Goal: Task Accomplishment & Management: Manage account settings

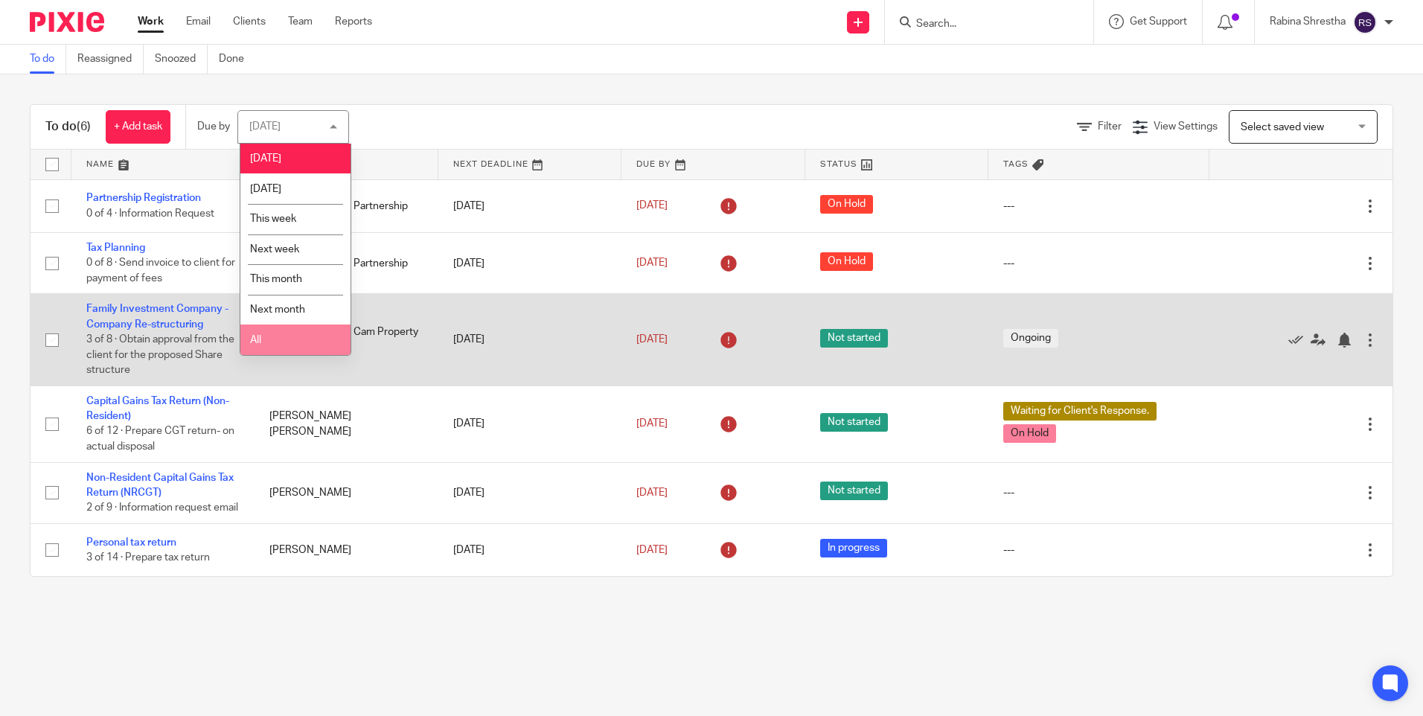
click at [303, 359] on td "[PERSON_NAME] Cam Property Ltd" at bounding box center [346, 340] width 183 height 92
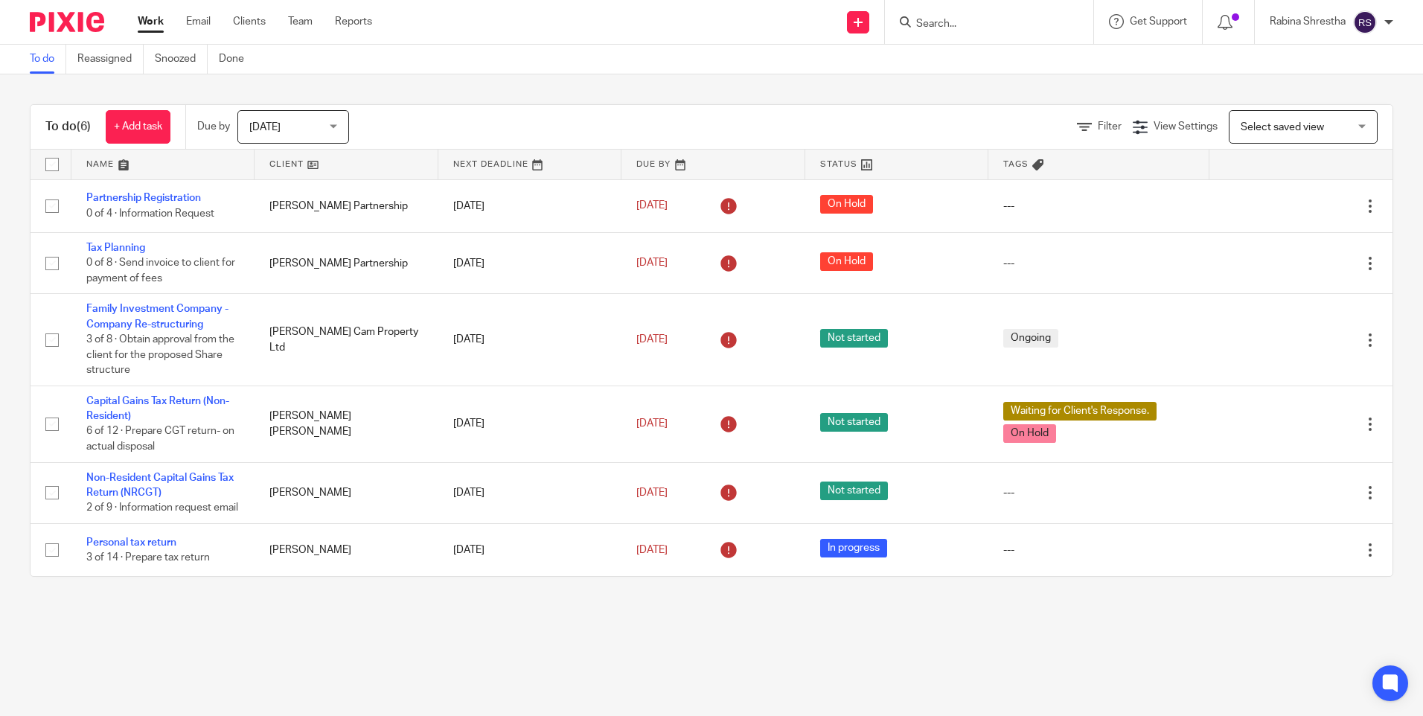
click at [301, 121] on span "Today" at bounding box center [288, 126] width 79 height 31
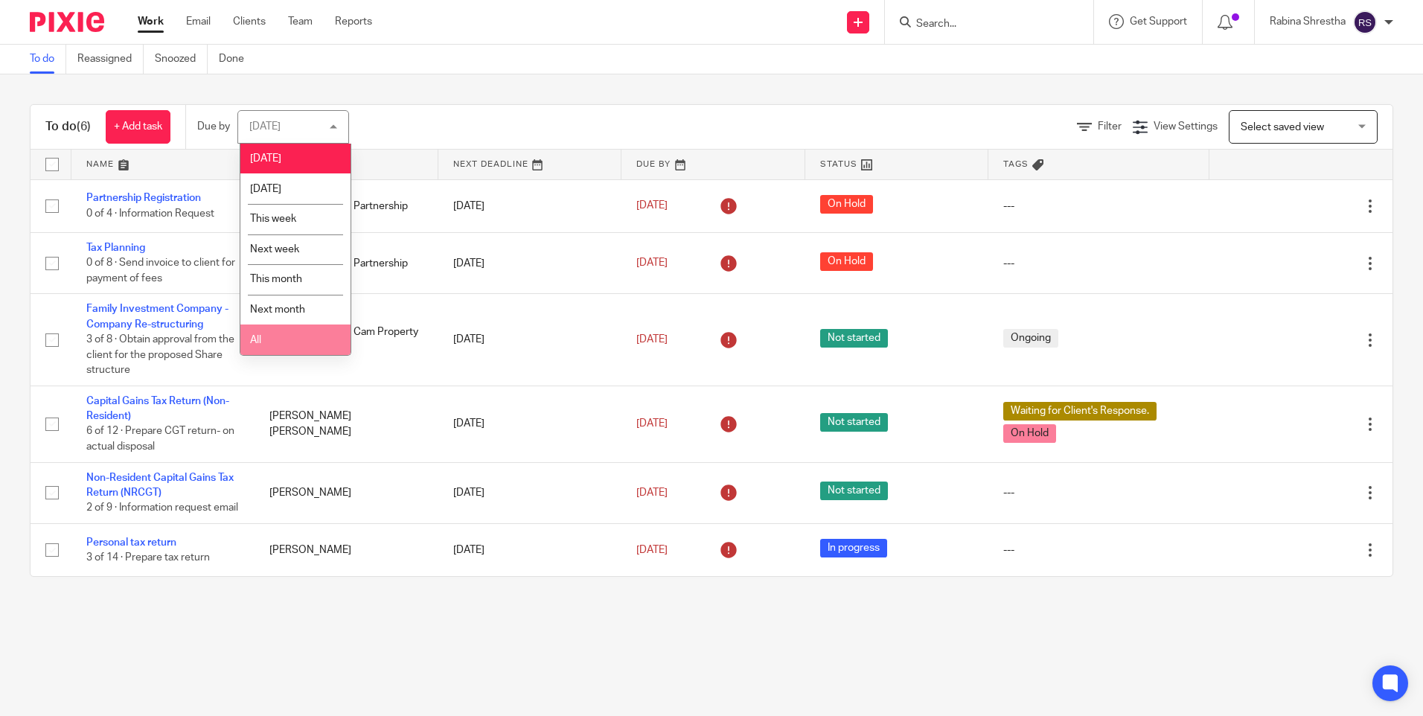
click at [293, 344] on li "All" at bounding box center [295, 339] width 110 height 31
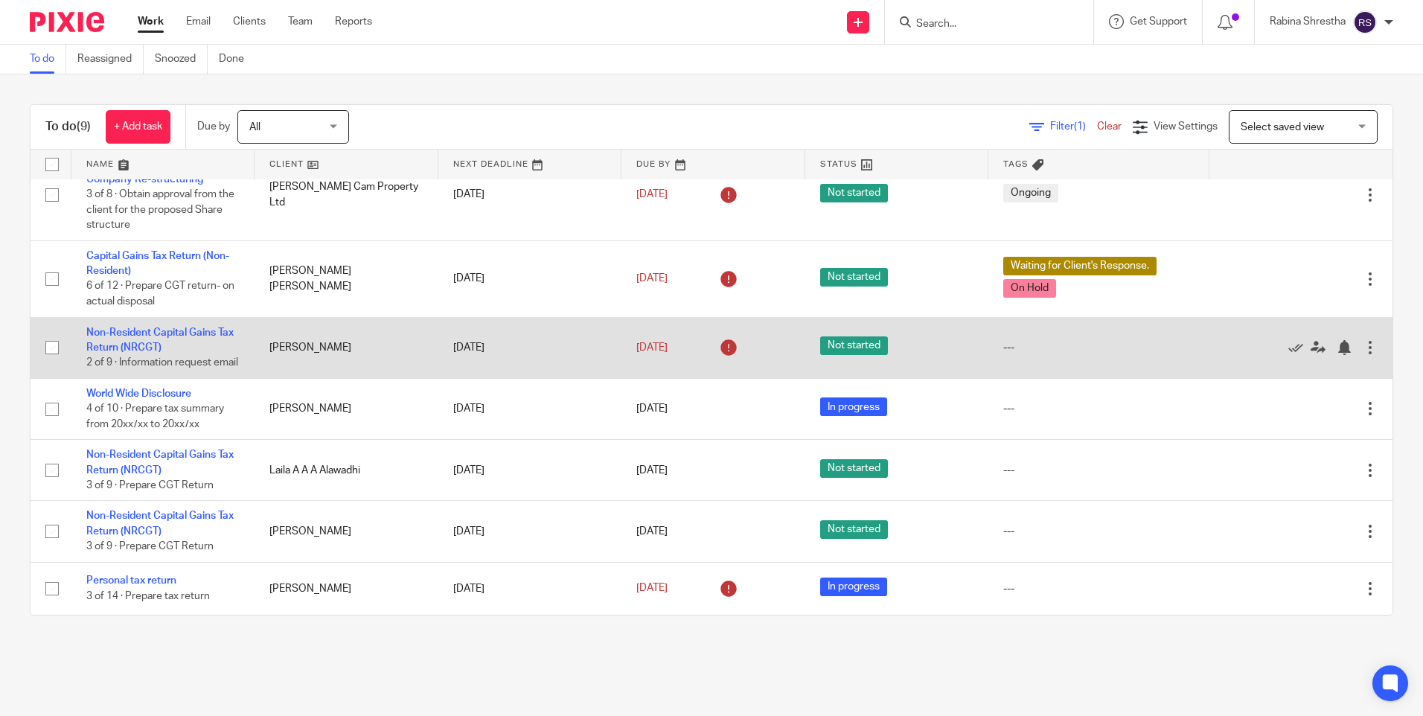
scroll to position [161, 0]
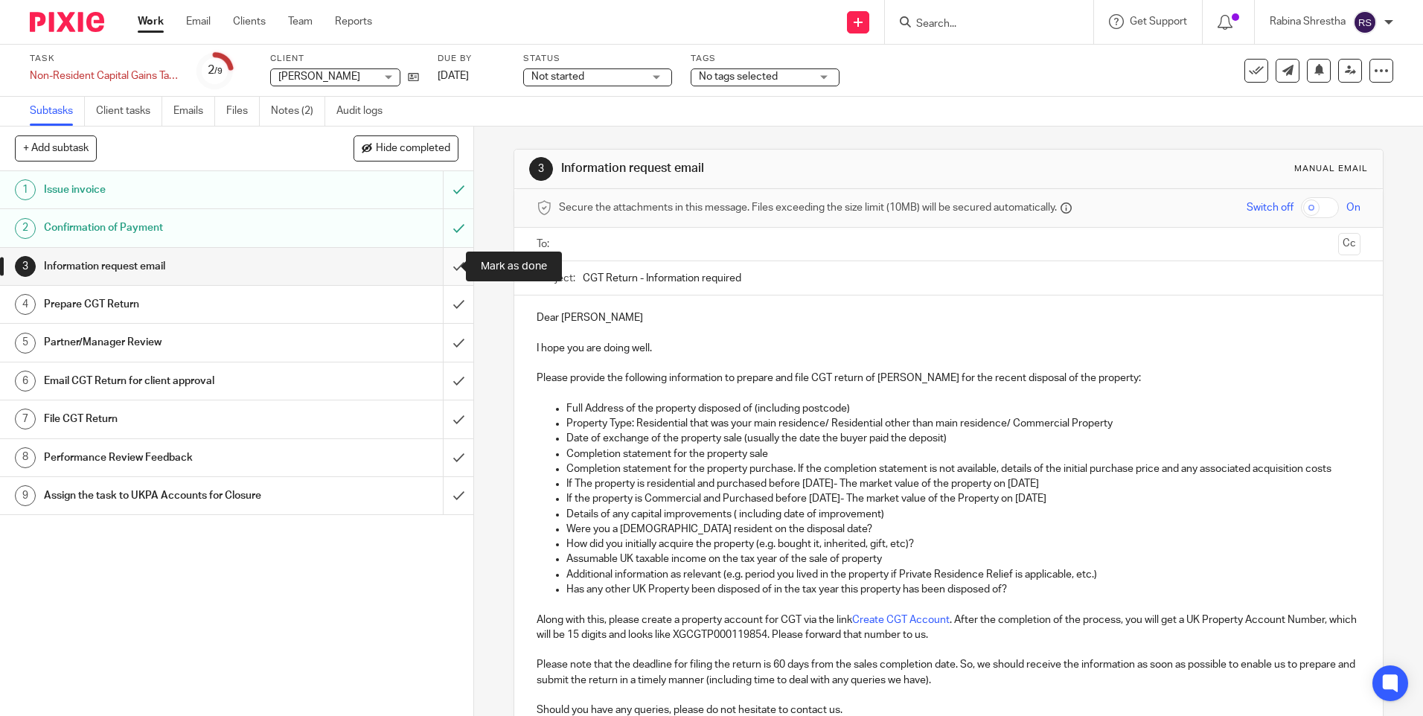
click at [441, 261] on input "submit" at bounding box center [236, 266] width 473 height 37
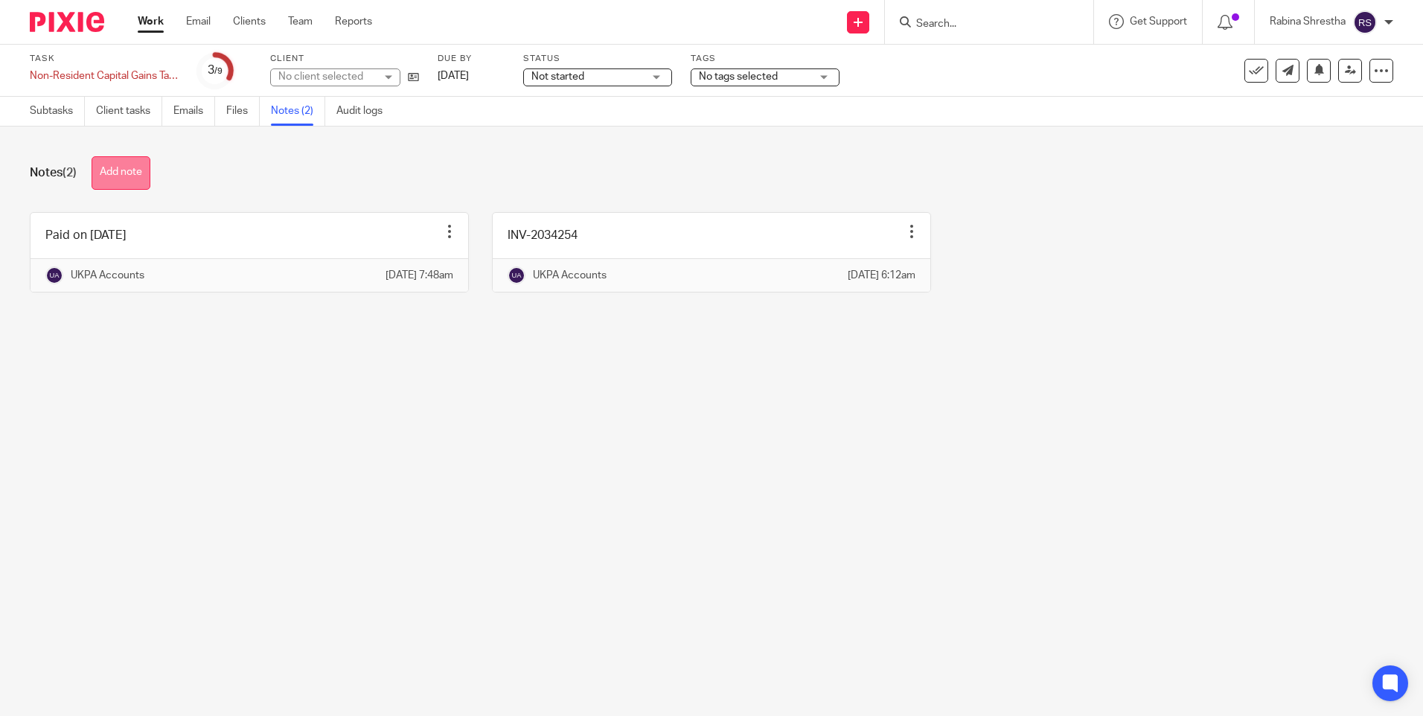
click at [130, 182] on button "Add note" at bounding box center [121, 172] width 59 height 33
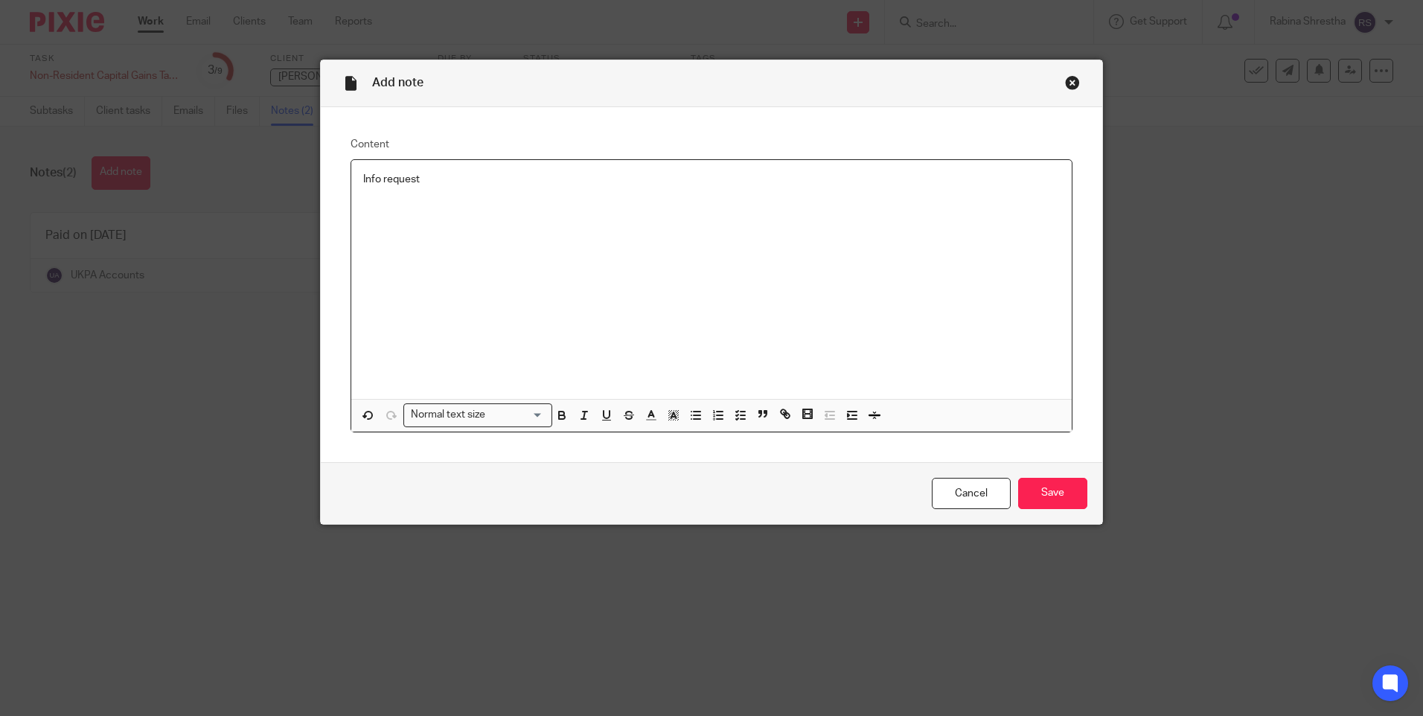
drag, startPoint x: 469, startPoint y: 192, endPoint x: 359, endPoint y: 181, distance: 110.7
click at [359, 181] on div "Info request" at bounding box center [711, 279] width 720 height 239
click at [465, 179] on p "Follow up susan for inro update" at bounding box center [711, 179] width 697 height 15
click at [1064, 496] on input "Save" at bounding box center [1052, 494] width 69 height 32
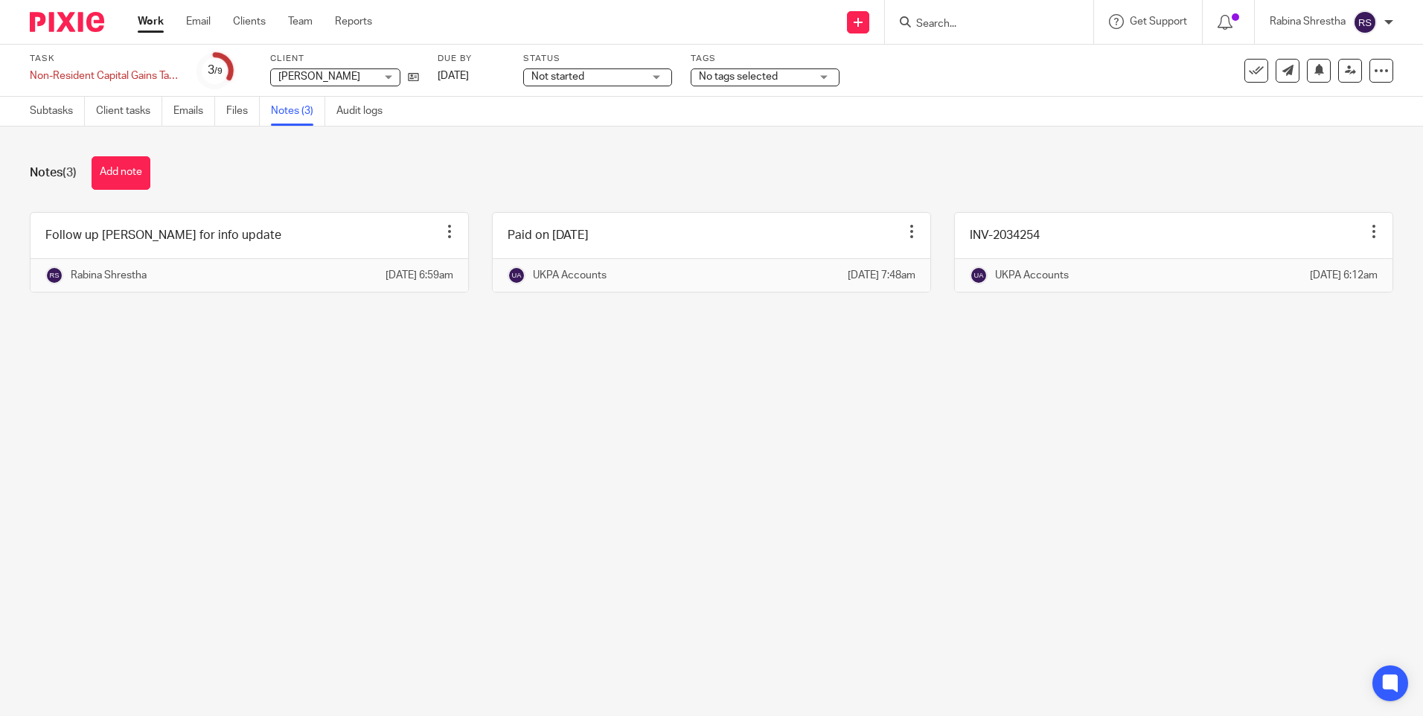
click at [794, 462] on main "Task Non-Resident Capital Gains Tax Return (NRCGT) Save Non-Resident Capital Ga…" at bounding box center [711, 358] width 1423 height 716
click at [156, 25] on link "Work" at bounding box center [151, 21] width 26 height 15
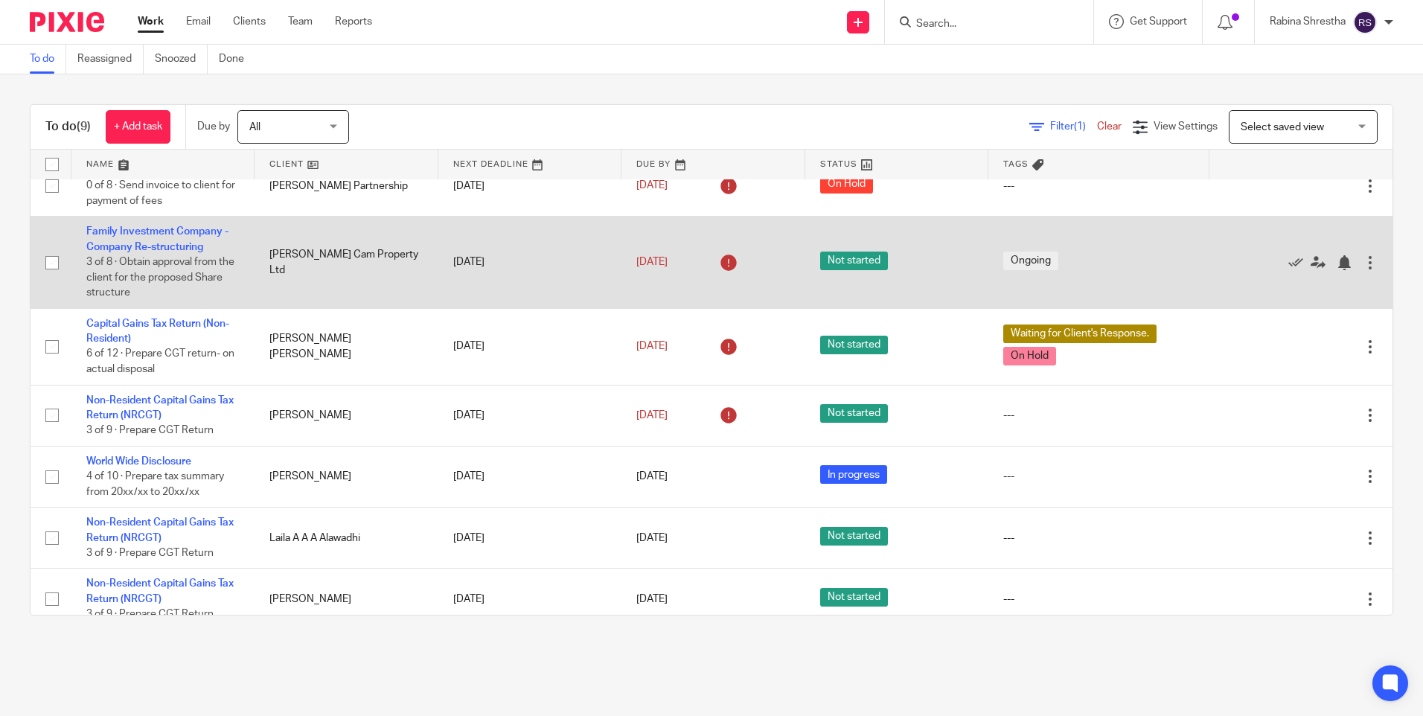
scroll to position [145, 0]
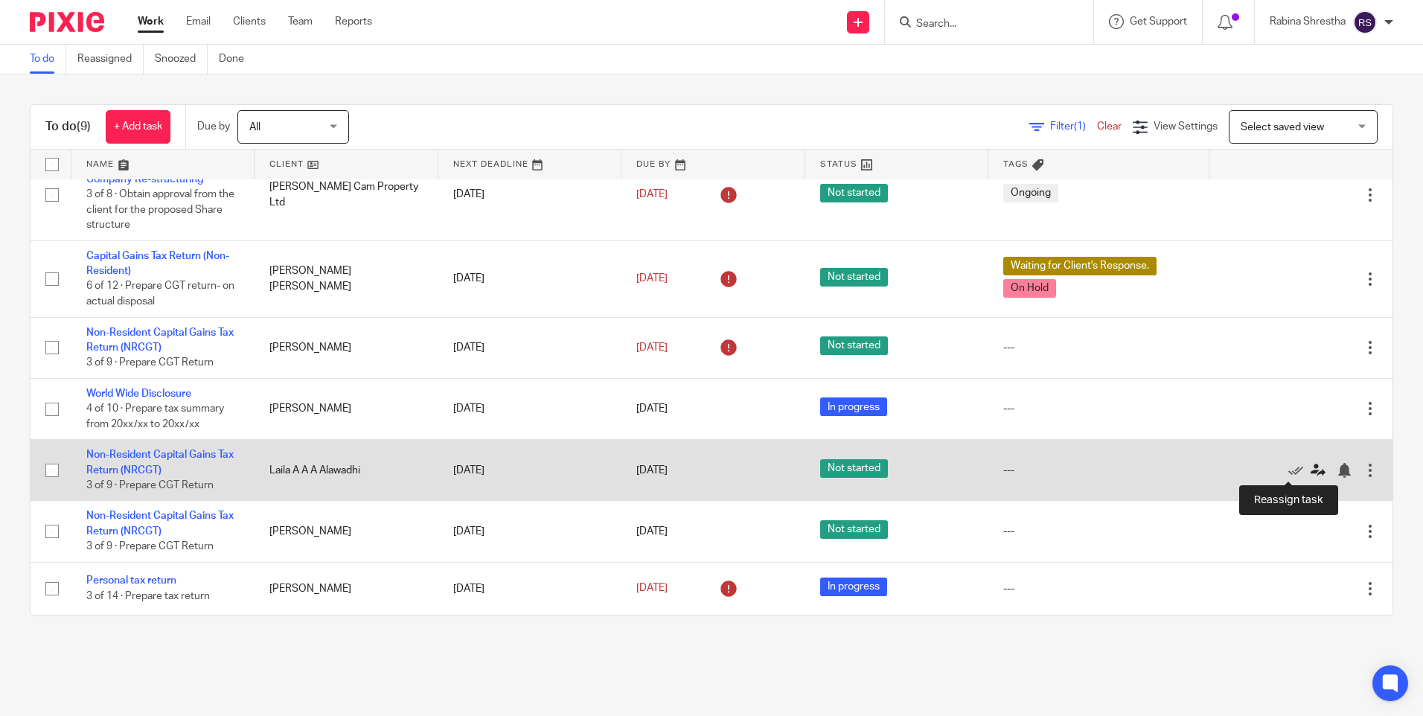
click at [1311, 475] on icon at bounding box center [1318, 470] width 15 height 15
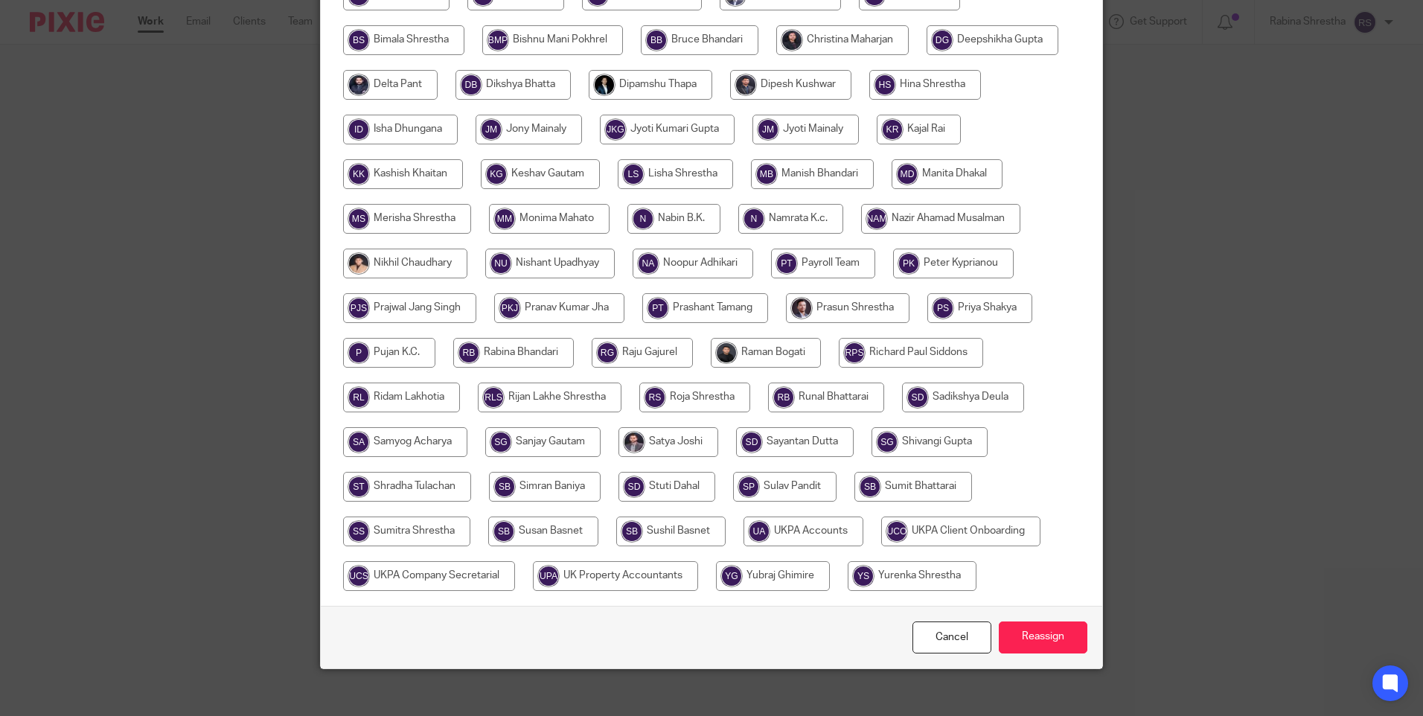
scroll to position [436, 0]
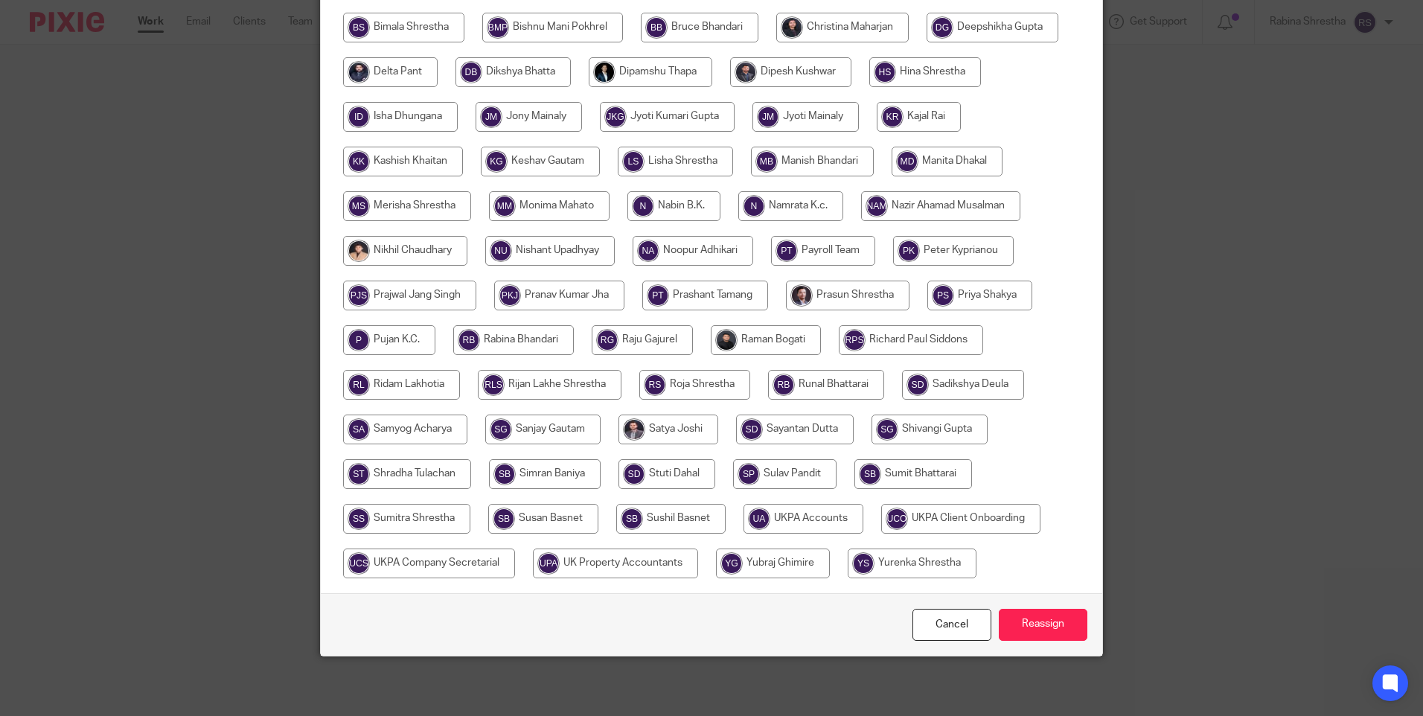
click at [411, 429] on input "radio" at bounding box center [405, 430] width 124 height 30
radio input "true"
click at [1043, 609] on input "Reassign" at bounding box center [1043, 625] width 89 height 32
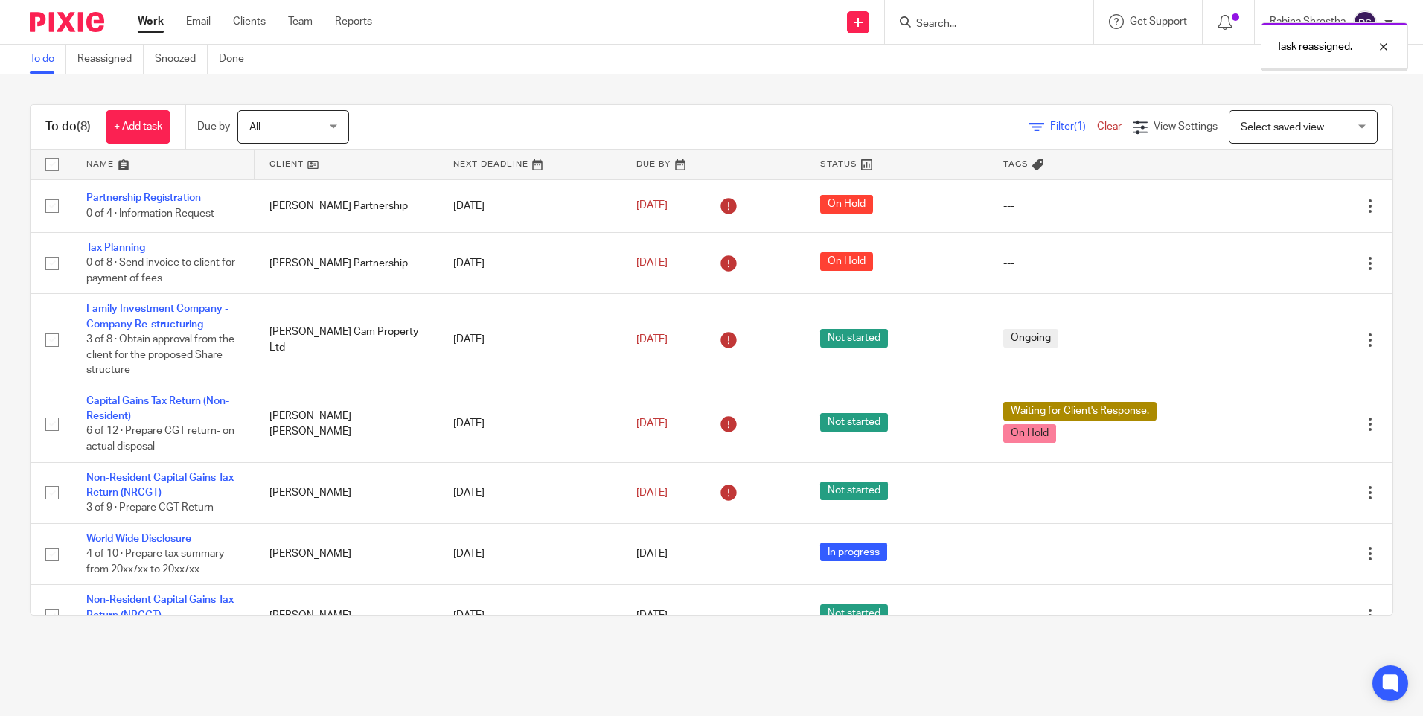
click at [153, 17] on link "Work" at bounding box center [151, 21] width 26 height 15
click at [432, 95] on div "To do (8) + Add task Due by All All Today Tomorrow This week Next week This mon…" at bounding box center [711, 359] width 1423 height 571
